Goal: Understand process/instructions: Learn how to perform a task or action

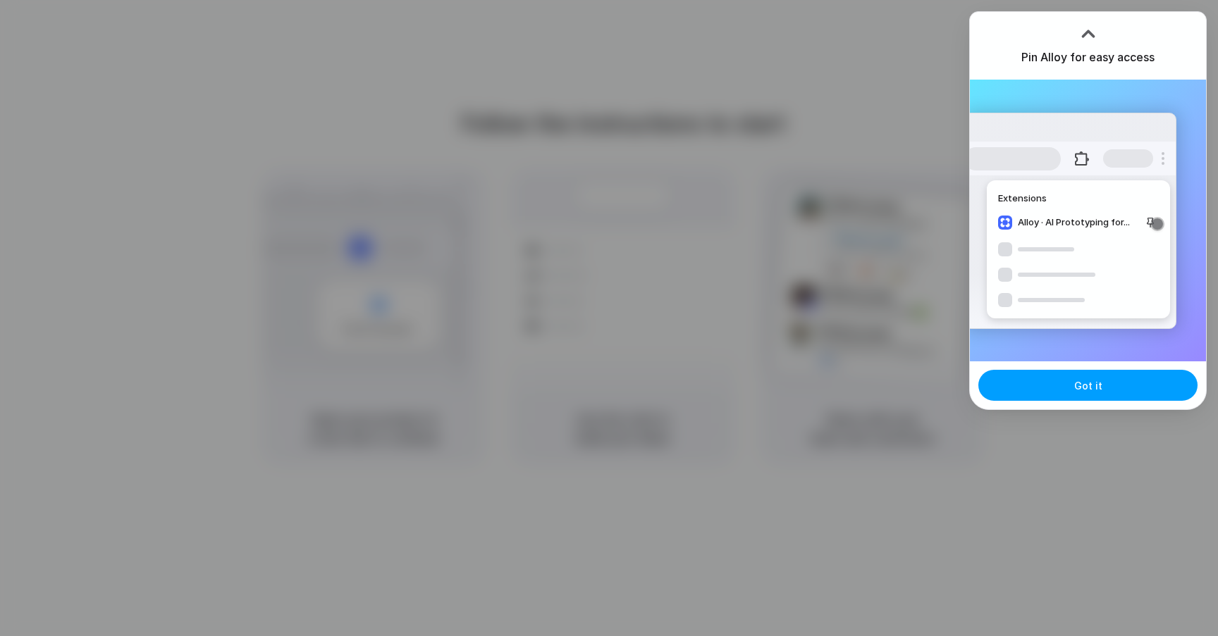
click at [1124, 381] on button "Got it" at bounding box center [1087, 385] width 219 height 31
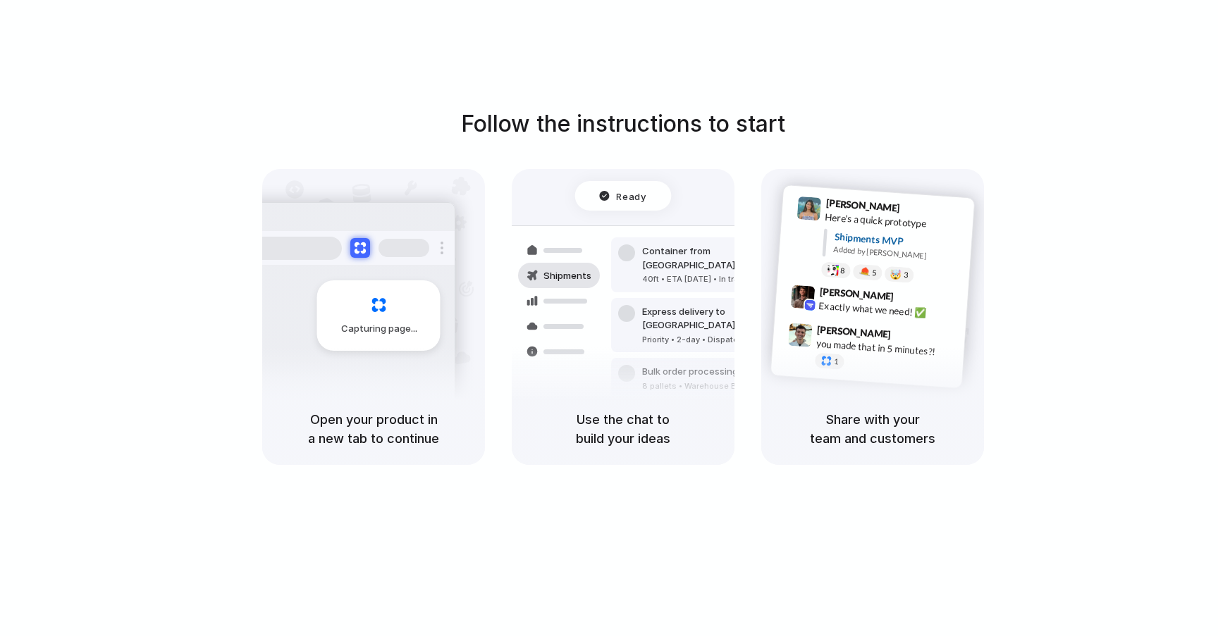
click at [1138, 103] on div "Follow the instructions to start Capturing page Open your product in a new tab …" at bounding box center [623, 332] width 1246 height 665
